Goal: Information Seeking & Learning: Find specific fact

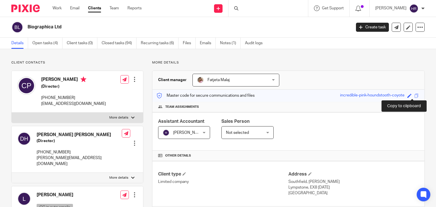
click at [414, 96] on span at bounding box center [416, 96] width 4 height 4
click at [165, 62] on p "More details" at bounding box center [288, 62] width 272 height 5
click at [409, 94] on div "Save incredible-pink-houndstooth-coyote" at bounding box center [380, 95] width 80 height 7
click at [414, 95] on span at bounding box center [416, 96] width 4 height 4
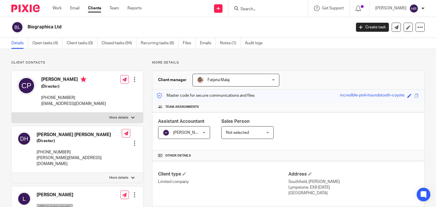
click at [262, 7] on input "Search" at bounding box center [265, 9] width 51 height 5
type input "a"
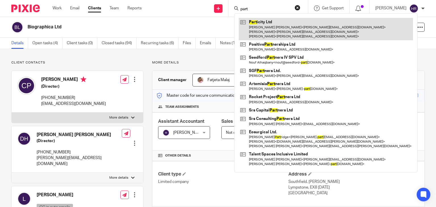
type input "part"
click at [261, 24] on link at bounding box center [326, 29] width 174 height 22
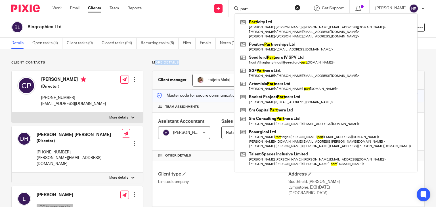
drag, startPoint x: 155, startPoint y: 62, endPoint x: 180, endPoint y: 63, distance: 25.9
click at [180, 63] on p "More details" at bounding box center [288, 62] width 272 height 5
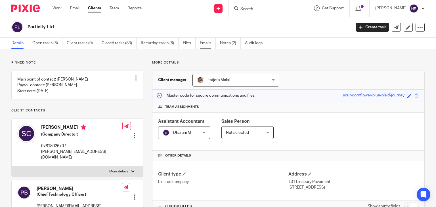
click at [203, 42] on link "Emails" at bounding box center [208, 43] width 16 height 11
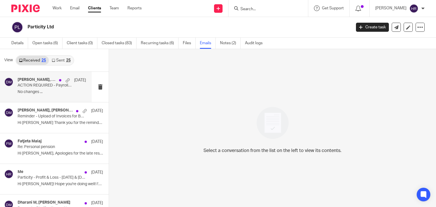
click at [57, 94] on p "No changes ..." at bounding box center [52, 92] width 68 height 5
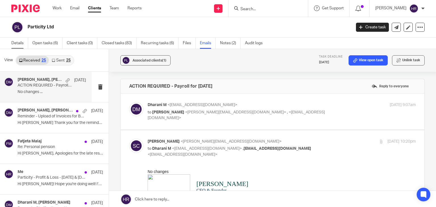
click at [22, 43] on link "Details" at bounding box center [19, 43] width 17 height 11
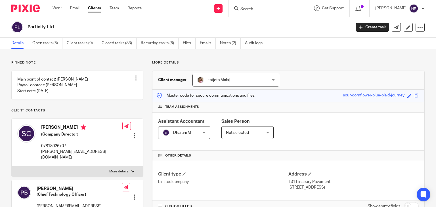
click at [276, 9] on input "Search" at bounding box center [265, 9] width 51 height 5
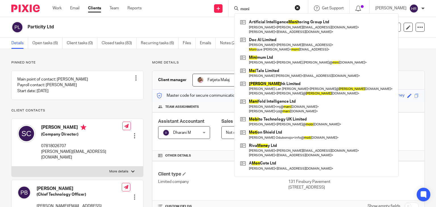
type input "moni"
drag, startPoint x: 274, startPoint y: 7, endPoint x: 209, endPoint y: 10, distance: 65.9
click at [209, 10] on div "Send new email Create task Add client moni Artificial Intelligence [PERSON_NAME…" at bounding box center [293, 8] width 286 height 17
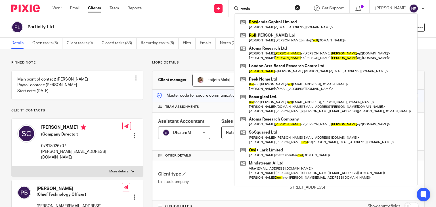
type input "rowla"
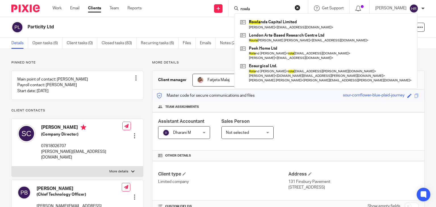
click at [254, 26] on link at bounding box center [326, 24] width 174 height 13
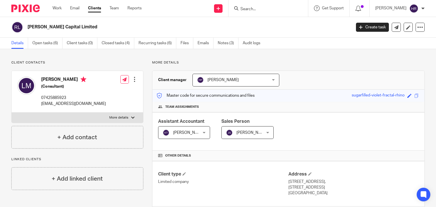
click at [424, 67] on div "Client contacts [PERSON_NAME] (Consultant) 07425885923 [EMAIL_ADDRESS][DOMAIN_N…" at bounding box center [218, 204] width 436 height 311
drag, startPoint x: 416, startPoint y: 94, endPoint x: 413, endPoint y: 95, distance: 3.2
click at [415, 95] on div "Master code for secure communications and files sugarfilled-violet-fractal-rhin…" at bounding box center [288, 96] width 272 height 12
click at [414, 95] on span at bounding box center [416, 96] width 4 height 4
click at [77, 24] on h2 "Rowlands Capital Limited" at bounding box center [156, 27] width 256 height 6
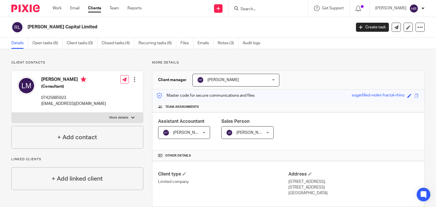
click at [77, 24] on h2 "Rowlands Capital Limited" at bounding box center [156, 27] width 256 height 6
click at [59, 26] on h2 "Rowlands Capital Limited" at bounding box center [156, 27] width 256 height 6
click at [75, 28] on h2 "Rowlands Capital Limited" at bounding box center [156, 27] width 256 height 6
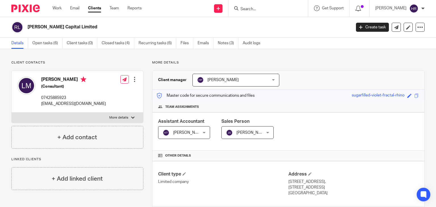
click at [41, 25] on h2 "Rowlands Capital Limited" at bounding box center [156, 27] width 256 height 6
click at [58, 30] on h2 "Rowlands Capital Limited" at bounding box center [156, 27] width 256 height 6
click at [73, 29] on div "Rowlands Capital Limited" at bounding box center [179, 27] width 336 height 12
click at [73, 29] on h2 "Rowlands Capital Limited" at bounding box center [156, 27] width 256 height 6
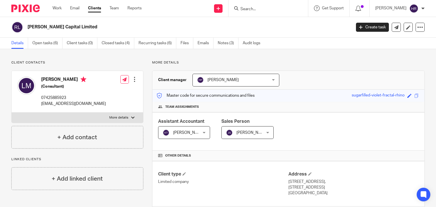
click at [73, 29] on h2 "Rowlands Capital Limited" at bounding box center [156, 27] width 256 height 6
click at [108, 31] on div "Rowlands Capital Limited" at bounding box center [179, 27] width 336 height 12
click at [55, 78] on h4 "[PERSON_NAME]" at bounding box center [73, 80] width 65 height 7
click at [54, 87] on h5 "(Consultant)" at bounding box center [73, 87] width 65 height 6
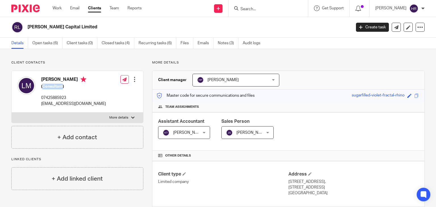
click at [54, 87] on h5 "(Consultant)" at bounding box center [73, 87] width 65 height 6
click at [66, 63] on p "Client contacts" at bounding box center [77, 62] width 132 height 5
click at [32, 62] on p "Client contacts" at bounding box center [77, 62] width 132 height 5
click at [31, 162] on div "Linked clients + Add linked client" at bounding box center [77, 173] width 132 height 33
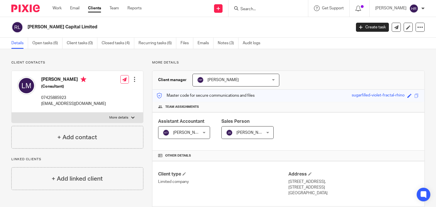
click at [32, 160] on p "Linked clients" at bounding box center [77, 159] width 132 height 5
click at [167, 60] on div "Client contacts Luke Martin (Consultant) 07425885923 lukestanleymartin@gmail.co…" at bounding box center [218, 204] width 436 height 311
click at [159, 62] on p "More details" at bounding box center [288, 62] width 272 height 5
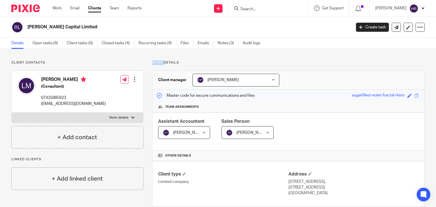
click at [159, 62] on p "More details" at bounding box center [288, 62] width 272 height 5
click at [164, 61] on p "More details" at bounding box center [288, 62] width 272 height 5
click at [36, 62] on p "Client contacts" at bounding box center [77, 62] width 132 height 5
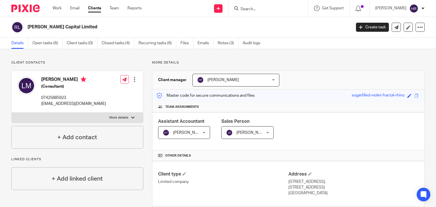
click at [168, 63] on p "More details" at bounding box center [288, 62] width 272 height 5
click at [250, 94] on p "Master code for secure communications and files" at bounding box center [206, 96] width 98 height 6
click at [224, 94] on p "Master code for secure communications and files" at bounding box center [206, 96] width 98 height 6
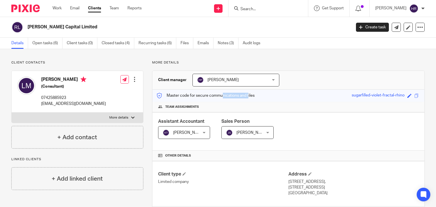
click at [224, 94] on p "Master code for secure communications and files" at bounding box center [206, 96] width 98 height 6
click at [247, 94] on p "Master code for secure communications and files" at bounding box center [206, 96] width 98 height 6
